Goal: Check status

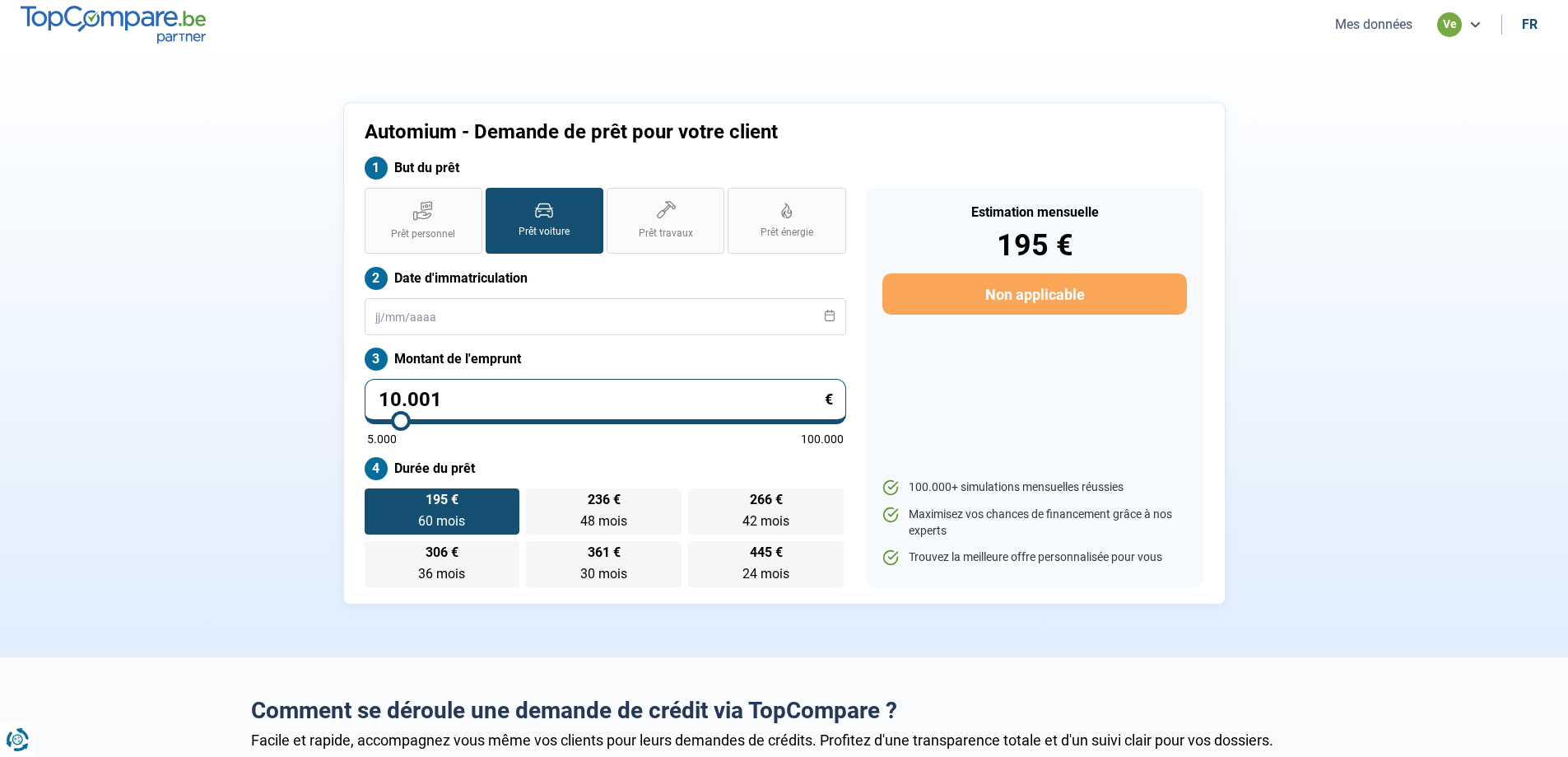
click at [1343, 17] on button "Mes données" at bounding box center [1373, 23] width 87 height 17
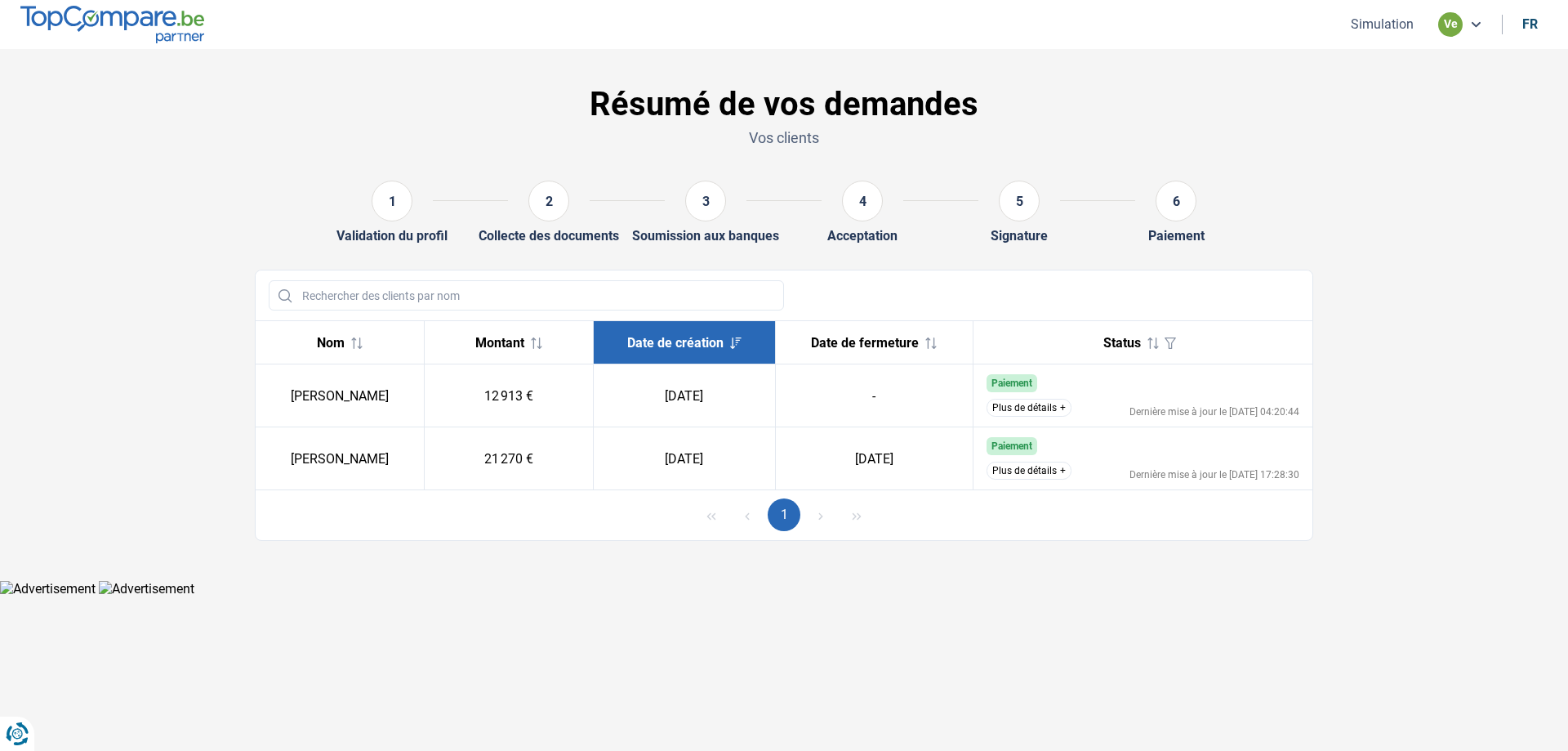
click at [1047, 405] on button "Plus de détails" at bounding box center [1028, 408] width 84 height 18
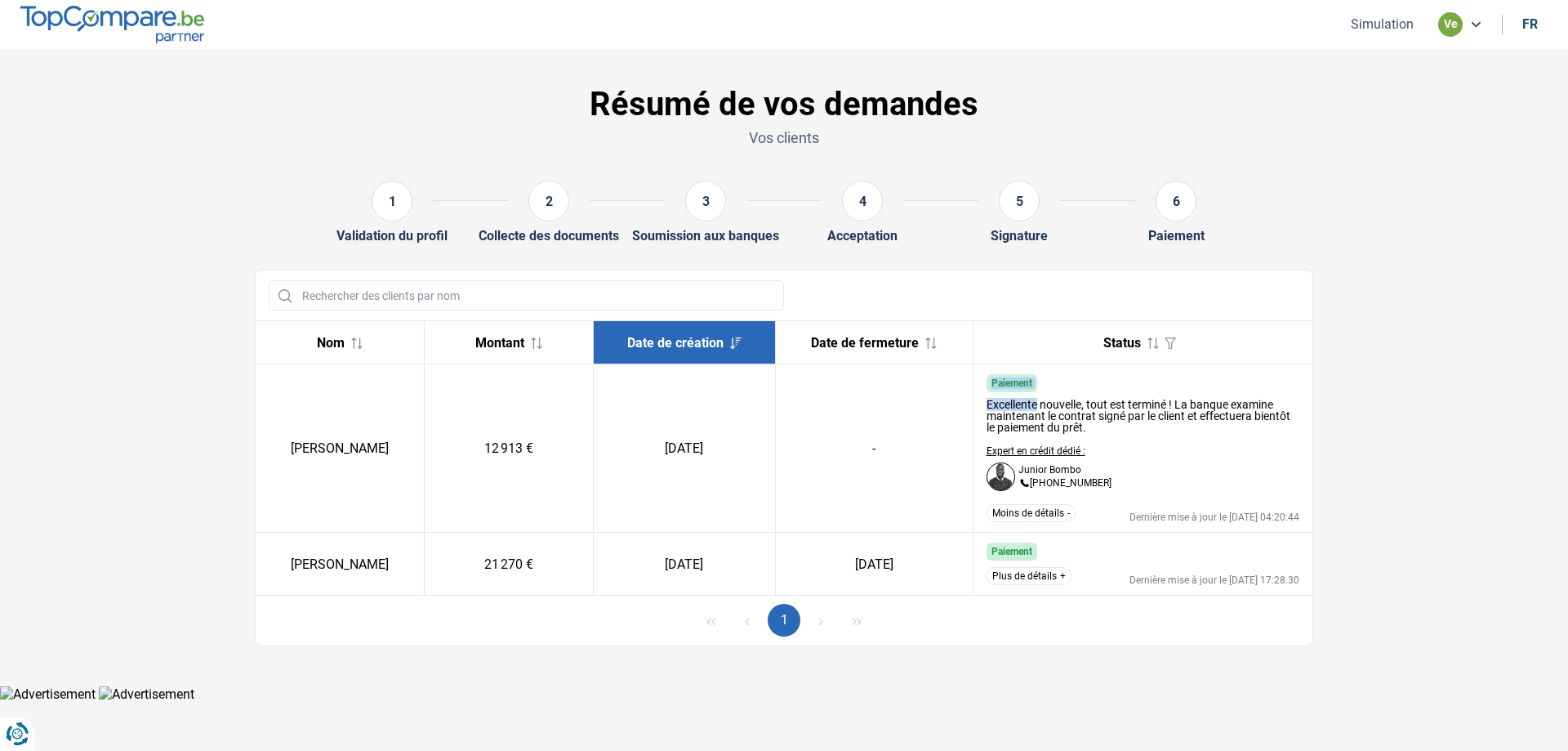
drag, startPoint x: 987, startPoint y: 383, endPoint x: 1035, endPoint y: 393, distance: 49.0
click at [1035, 393] on td "Paiement Excellente nouvelle, tout est terminé ! La banque examine maintenant l…" at bounding box center [1142, 448] width 340 height 168
click at [1133, 488] on div "Excellente nouvelle, tout est terminé ! La banque examine maintenant le contrat…" at bounding box center [1143, 445] width 314 height 105
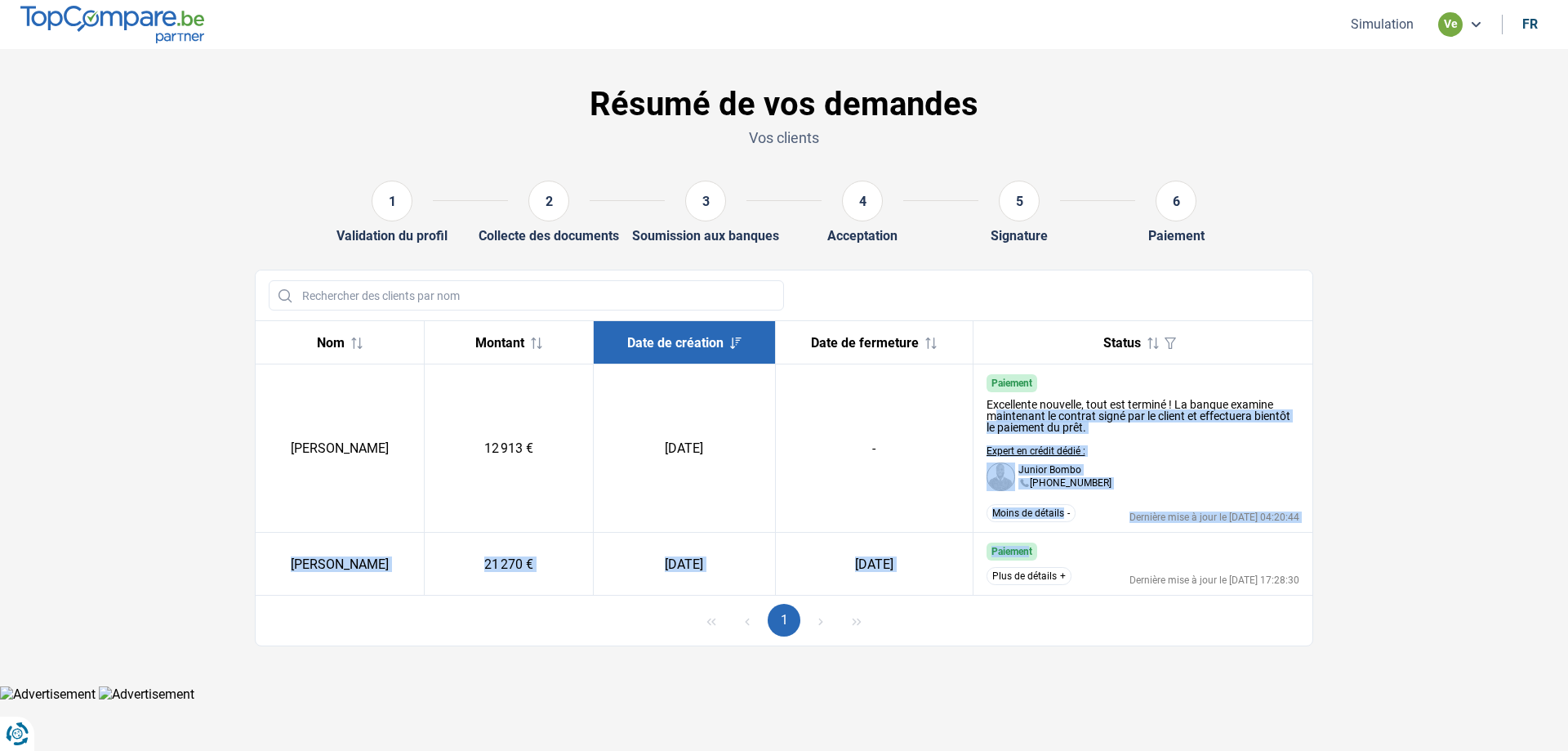
drag, startPoint x: 1000, startPoint y: 463, endPoint x: 1029, endPoint y: 538, distance: 80.4
click at [1029, 538] on tbody "[PERSON_NAME] 12 913 € [DATE] - Paiement Excellente nouvelle, tout est terminé …" at bounding box center [784, 480] width 1057 height 231
click at [1198, 456] on div "Excellente nouvelle, tout est terminé ! La banque examine maintenant le contrat…" at bounding box center [1143, 445] width 314 height 105
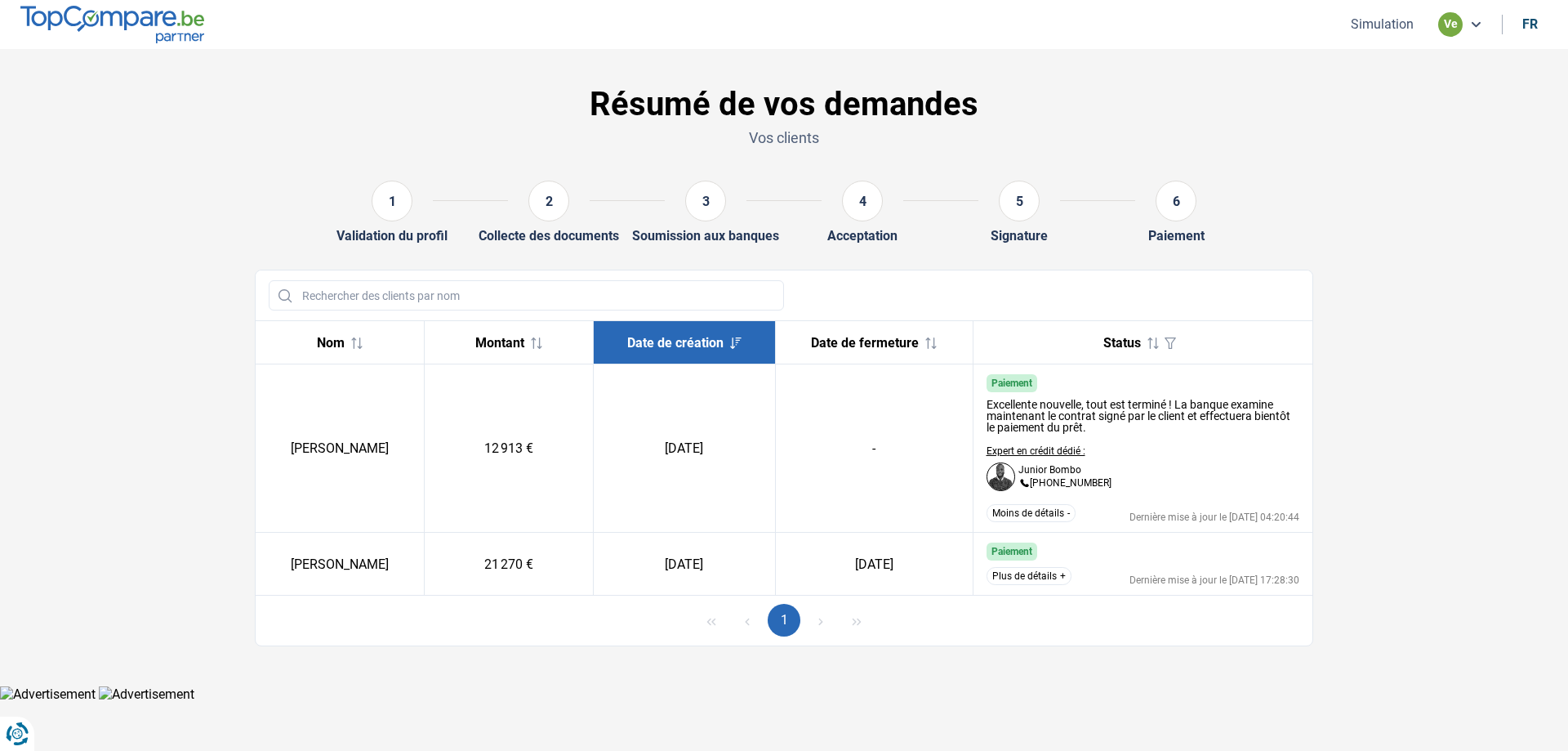
click at [1049, 516] on button "Moins de détails" at bounding box center [1031, 513] width 89 height 18
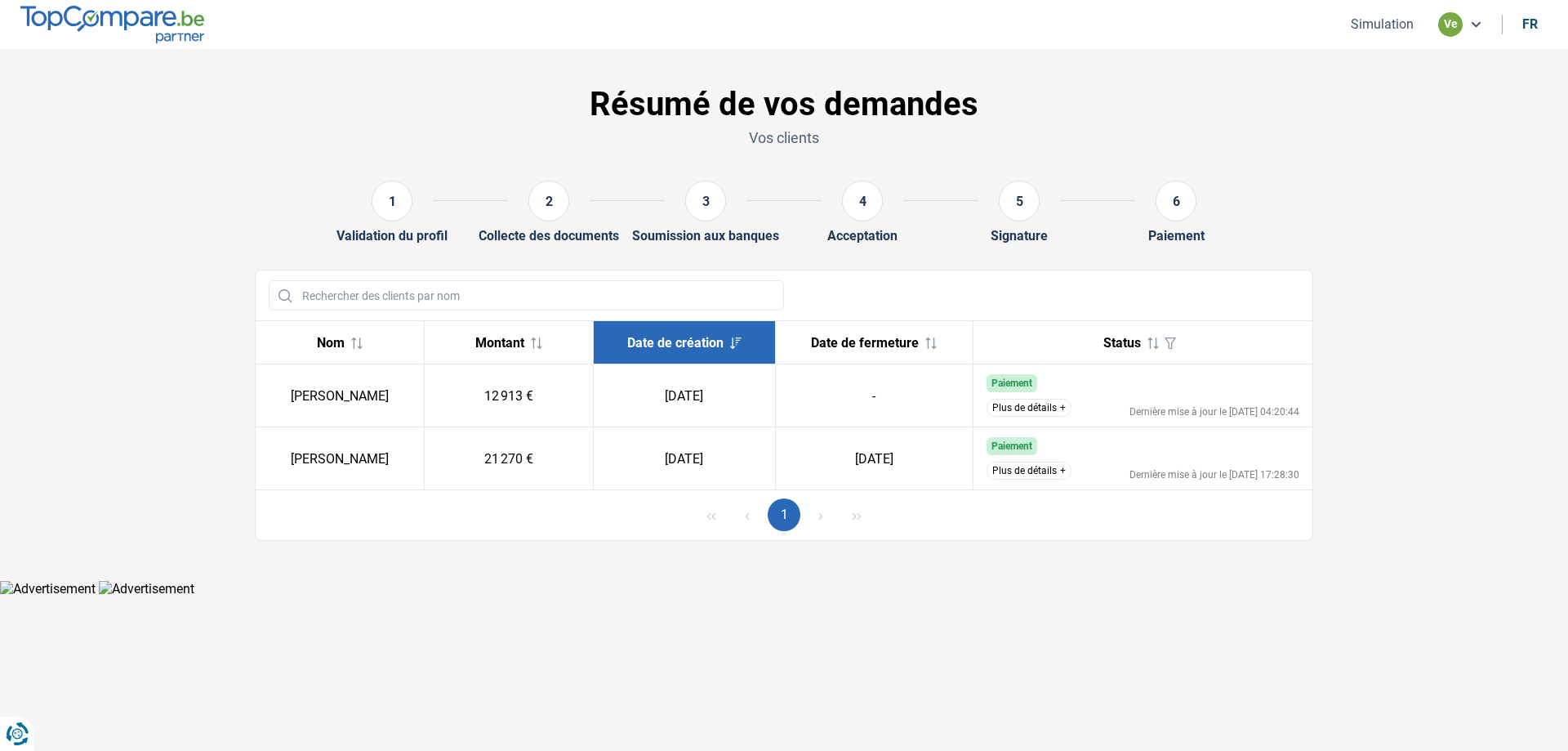
click at [986, 399] on button "Plus de détails" at bounding box center [1028, 408] width 84 height 18
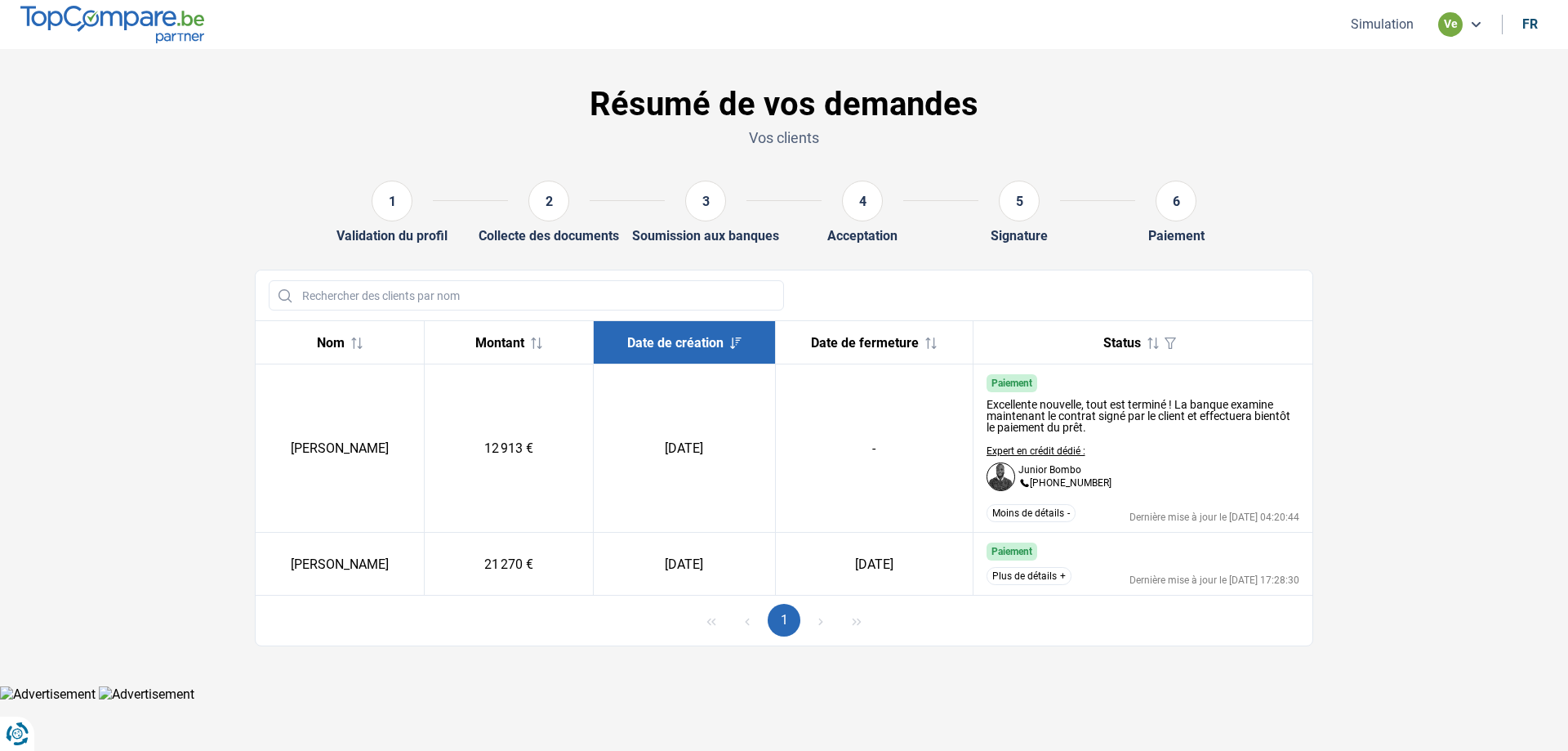
click at [986, 504] on button "Moins de détails" at bounding box center [1031, 513] width 89 height 18
click at [986, 504] on button "Plus de détails" at bounding box center [1027, 513] width 82 height 18
